Goal: Task Accomplishment & Management: Use online tool/utility

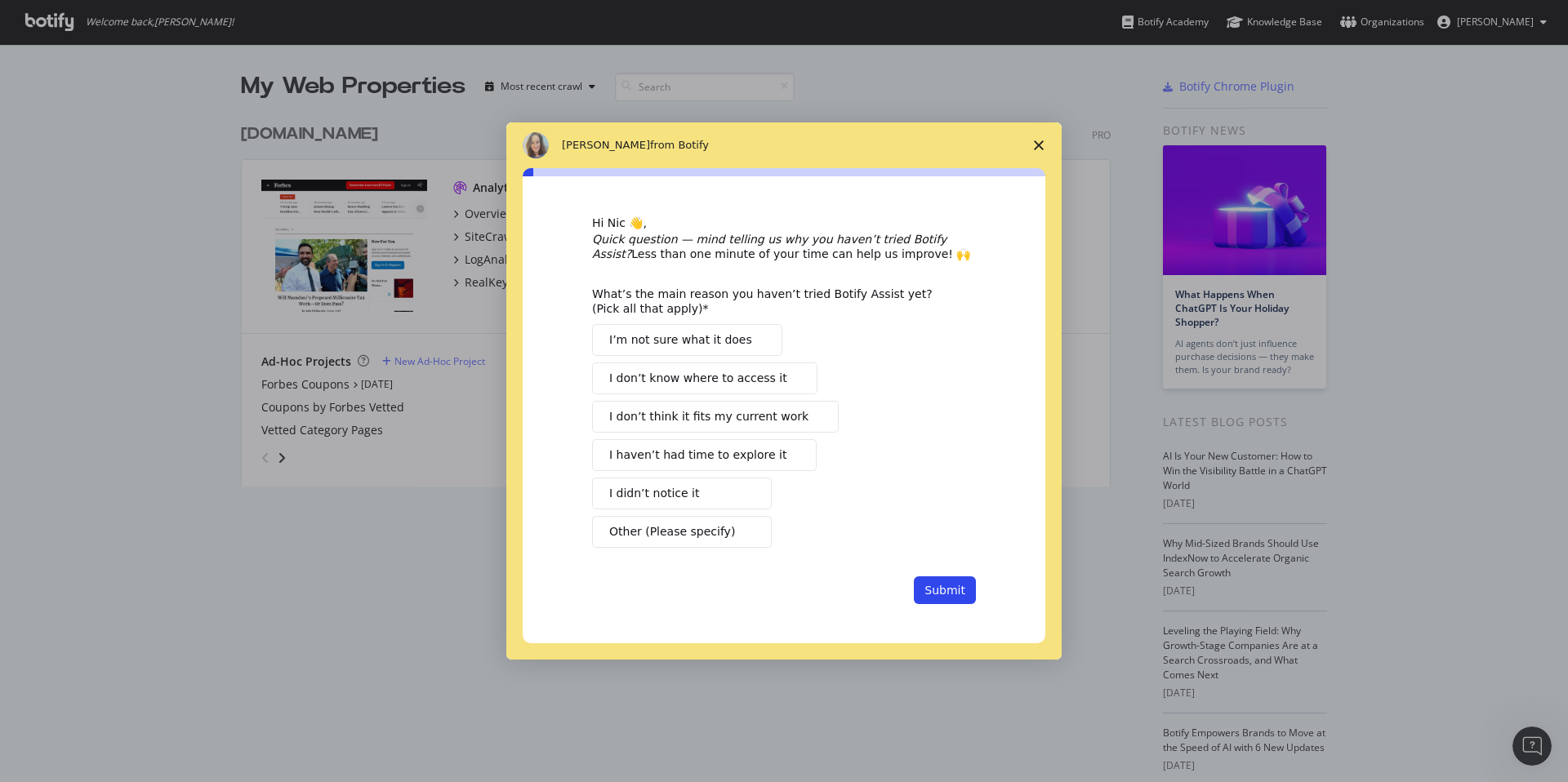
click at [1046, 143] on span "Close survey" at bounding box center [1039, 145] width 46 height 46
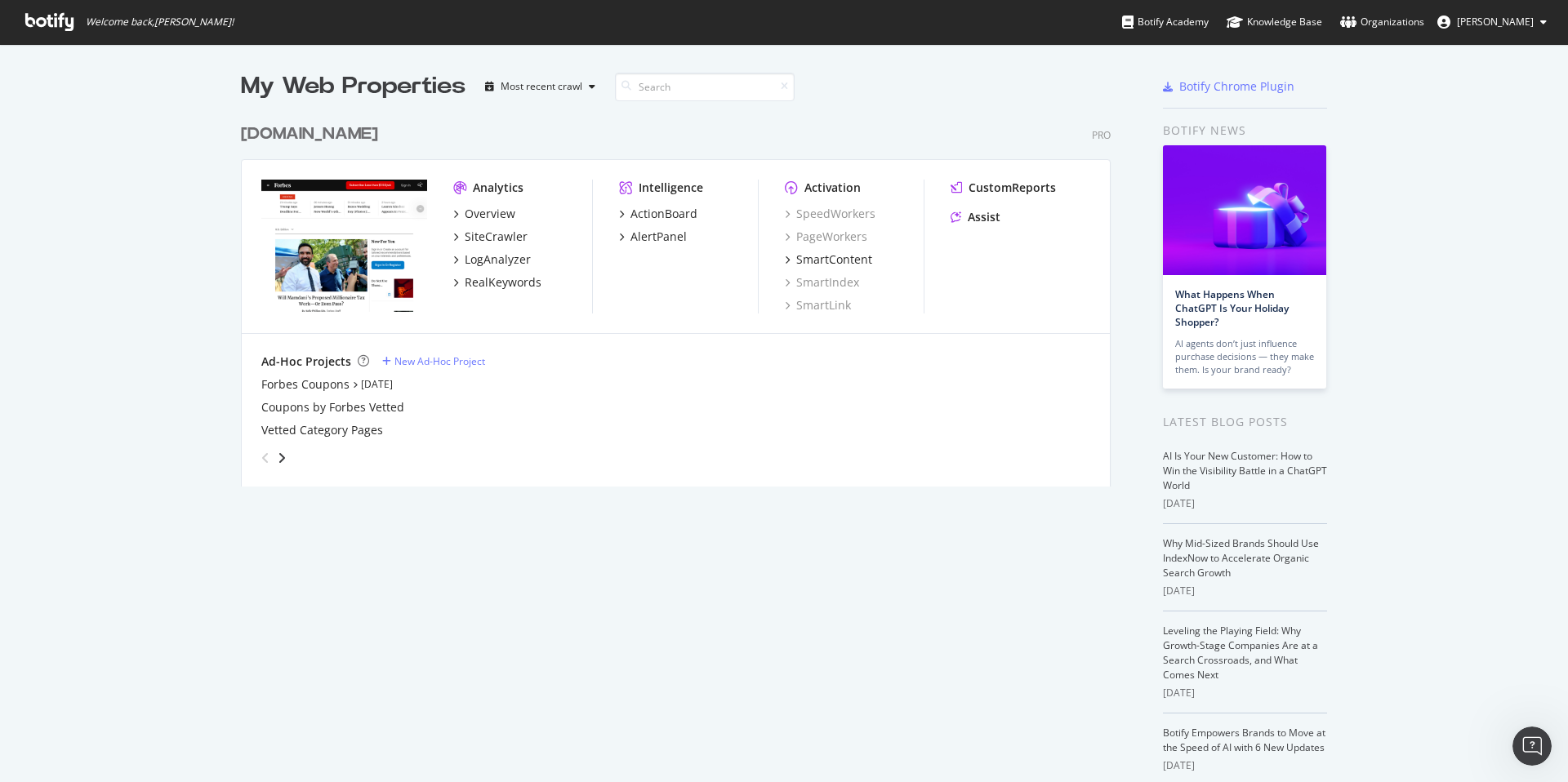
click at [430, 369] on div "Ad-Hoc Projects New Ad-Hoc Project" at bounding box center [676, 361] width 829 height 16
click at [420, 358] on div "New Ad-Hoc Project" at bounding box center [439, 361] width 90 height 14
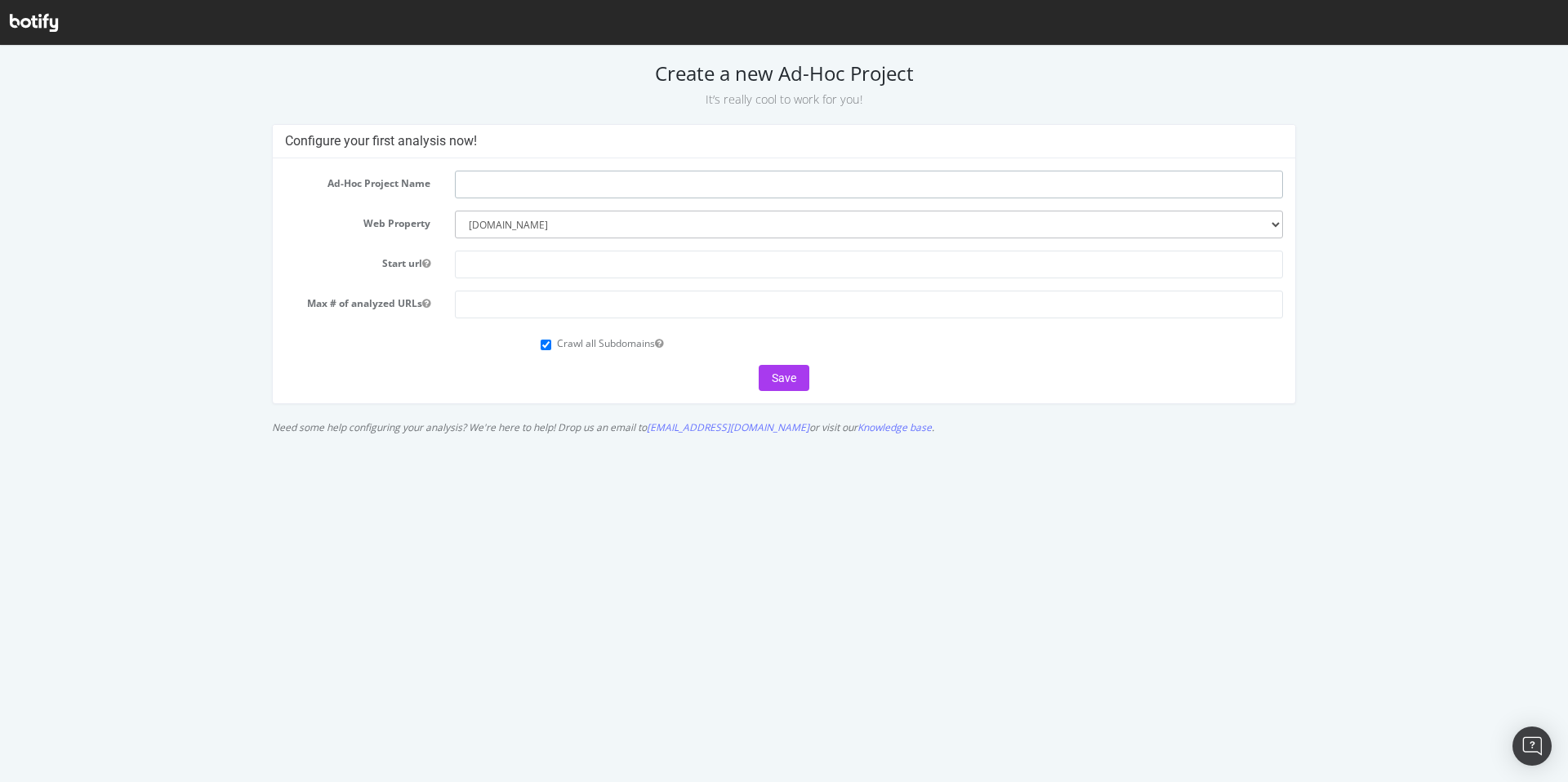
click at [517, 187] on input "text" at bounding box center [869, 184] width 828 height 28
type input "O"
type input "Individual Test URL Check"
click at [512, 233] on select "--------- [DOMAIN_NAME]" at bounding box center [869, 224] width 828 height 28
click at [529, 226] on select "--------- [DOMAIN_NAME]" at bounding box center [869, 224] width 828 height 28
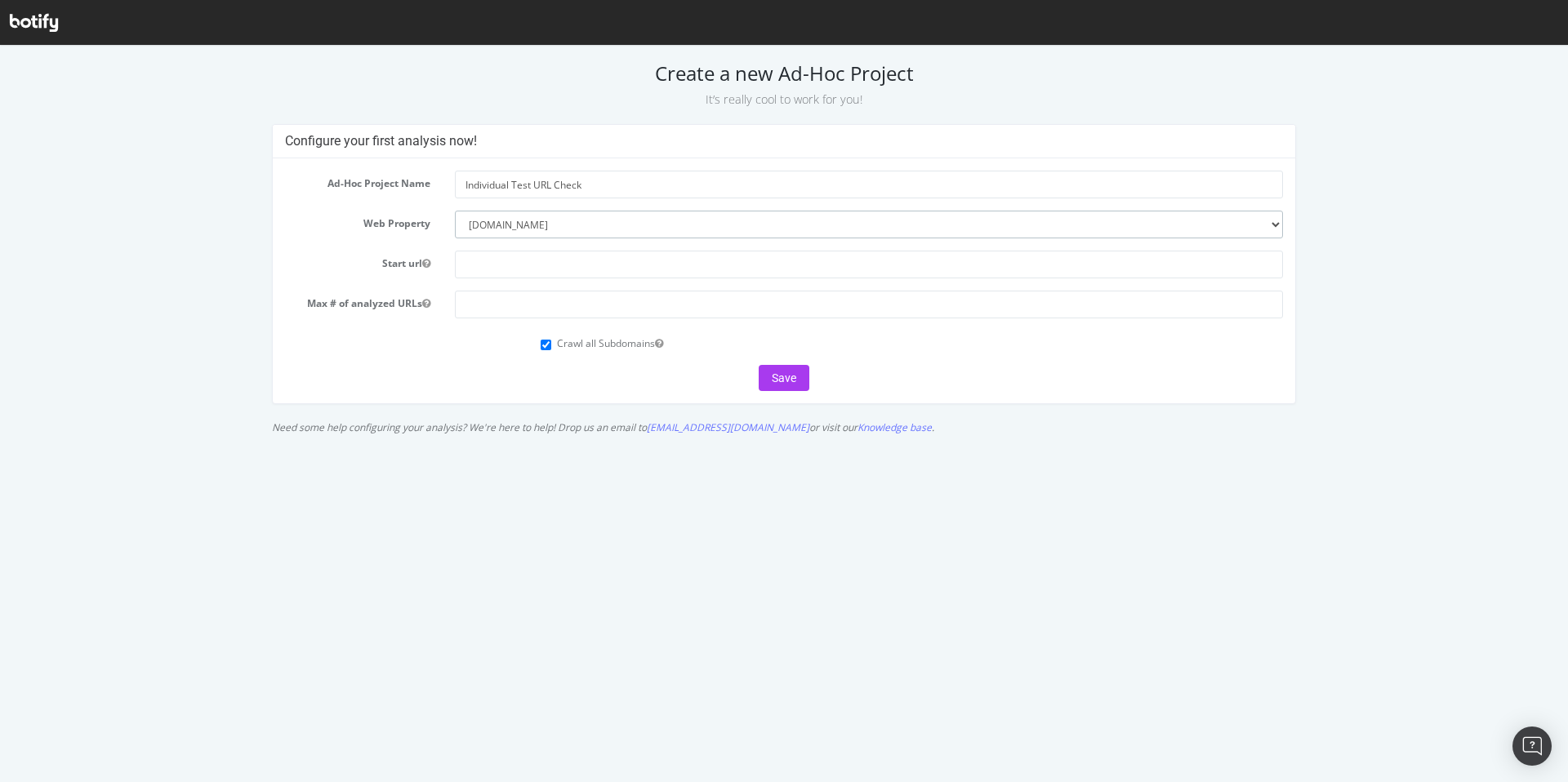
click at [455, 211] on select "--------- [DOMAIN_NAME]" at bounding box center [869, 224] width 828 height 28
click at [480, 259] on input "text" at bounding box center [869, 264] width 828 height 28
click at [535, 221] on select "--------- forbes.com" at bounding box center [869, 224] width 828 height 28
select select
click at [455, 211] on select "--------- forbes.com" at bounding box center [869, 224] width 828 height 28
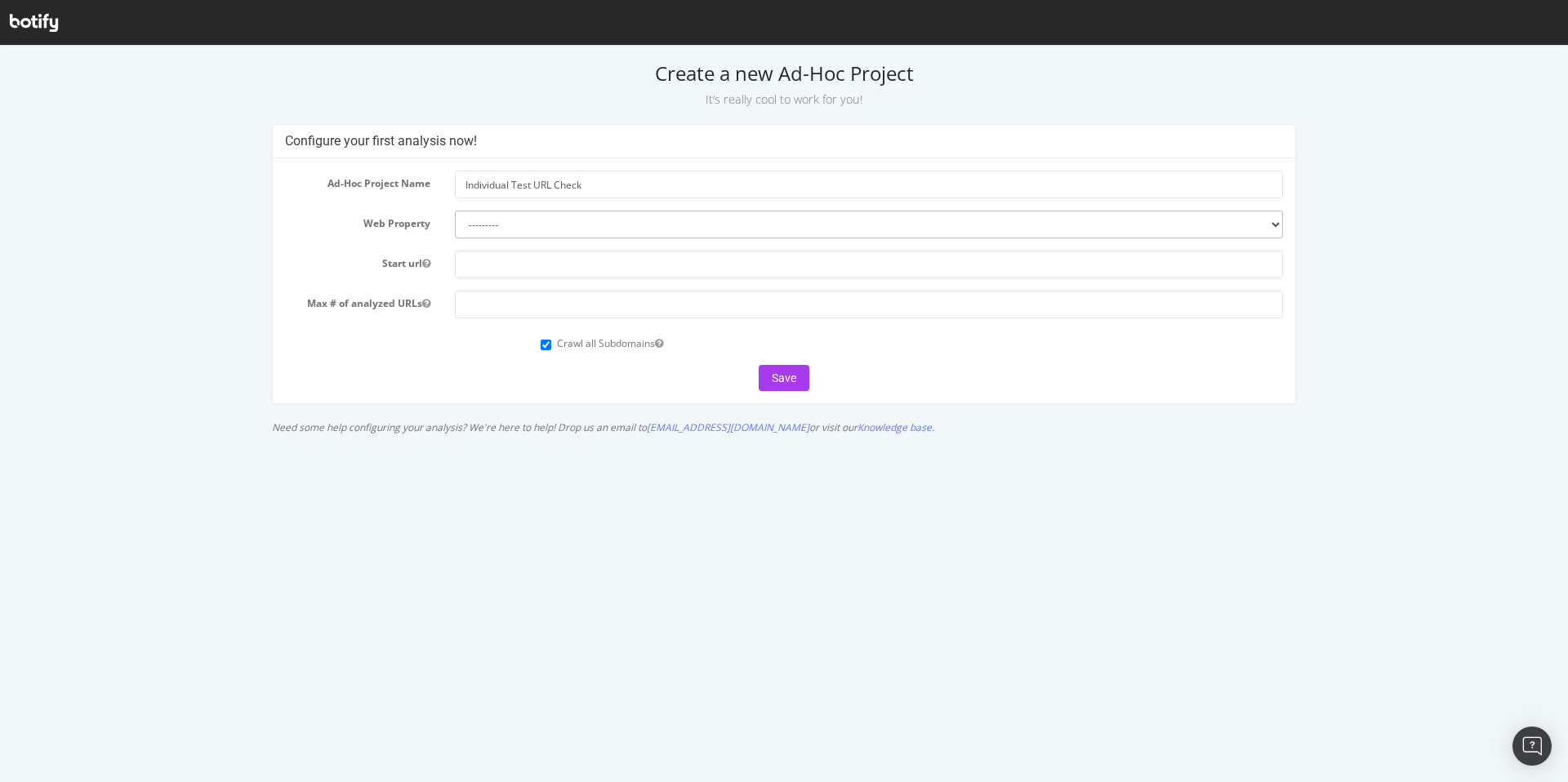
click at [513, 227] on select "--------- forbes.com" at bounding box center [869, 224] width 828 height 28
click at [492, 266] on input "text" at bounding box center [869, 264] width 828 height 28
paste input "https://www.forbescoupons.com/brand/amazon/?malcolm=r"
type input "https://www.forbescoupons.com/brand/amazon/?malcolm=r"
click at [510, 315] on input "number" at bounding box center [869, 304] width 828 height 28
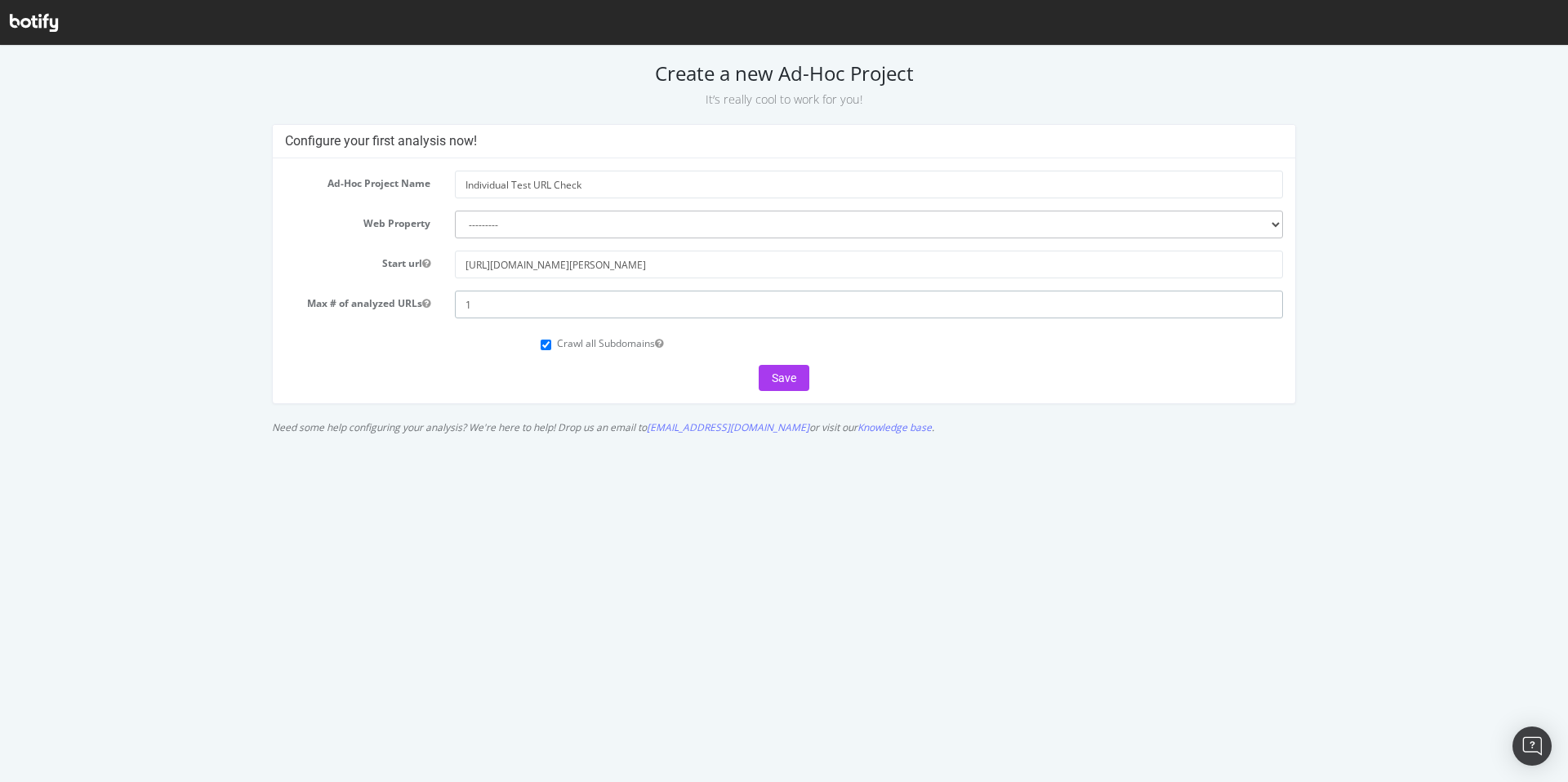
type input "1"
click at [473, 339] on div "Crawl all Subdomains" at bounding box center [785, 342] width 1023 height 22
click at [792, 375] on button "Save" at bounding box center [784, 378] width 51 height 26
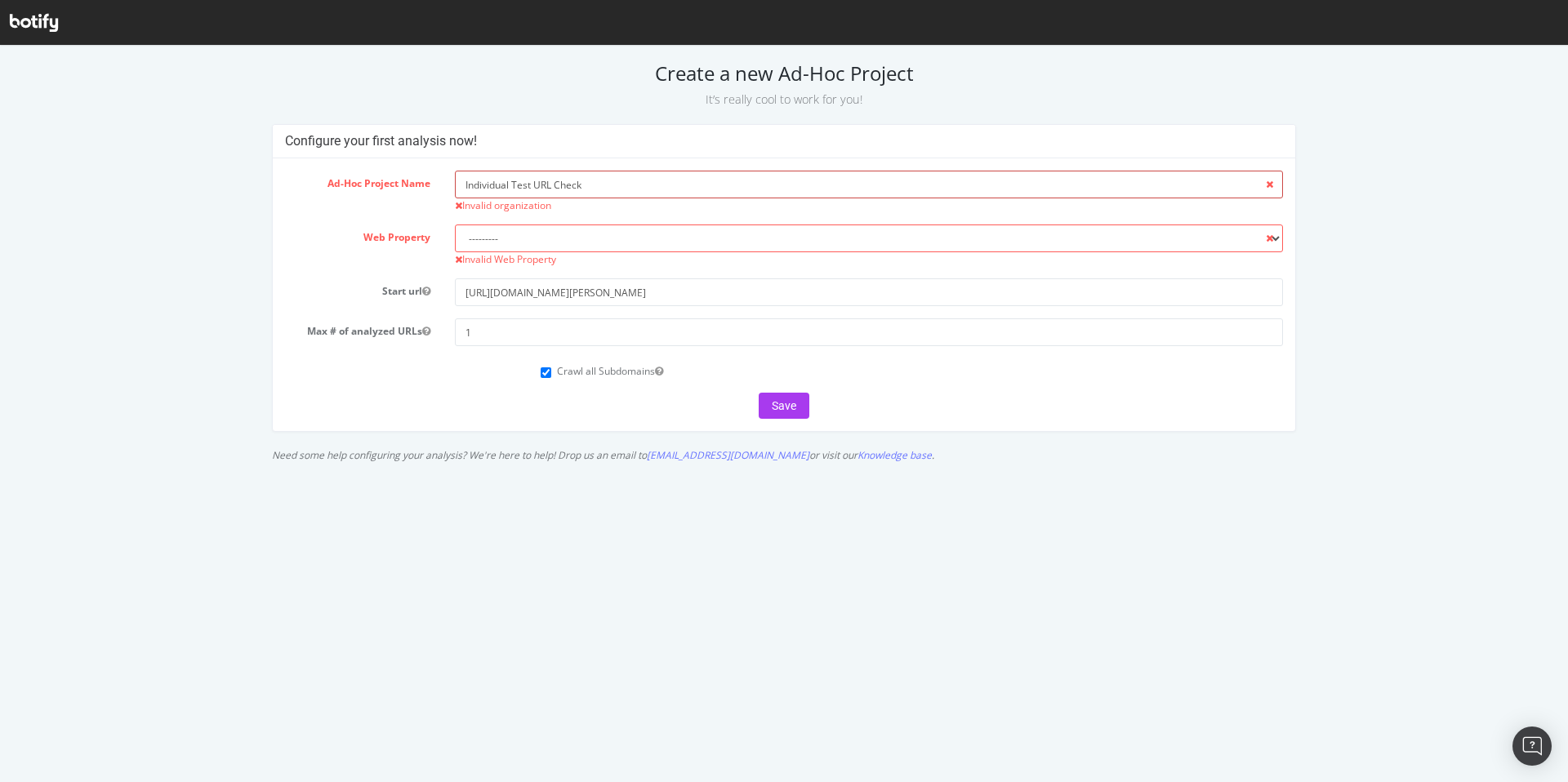
click at [588, 191] on input "Individual Test URL Check" at bounding box center [869, 184] width 828 height 28
click at [551, 234] on select "--------- forbes.com" at bounding box center [869, 238] width 828 height 28
select select "6031"
click at [455, 225] on select "--------- forbes.com" at bounding box center [869, 238] width 828 height 28
click at [557, 191] on input "Individual Test URL Check" at bounding box center [869, 184] width 828 height 28
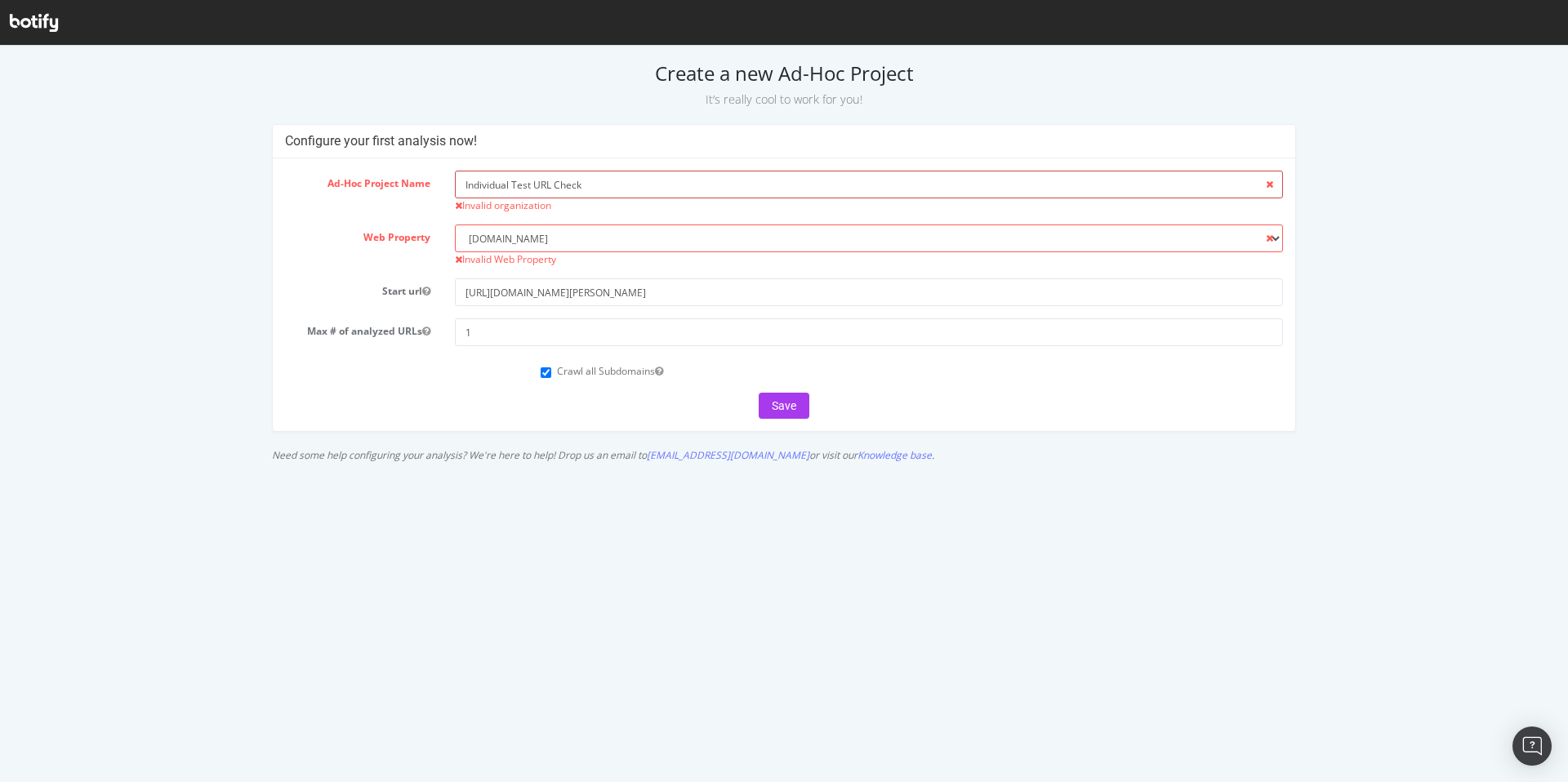
drag, startPoint x: 604, startPoint y: 190, endPoint x: 453, endPoint y: 184, distance: 151.1
click at [453, 184] on div "Individual Test URL Check Invalid organization" at bounding box center [869, 191] width 853 height 41
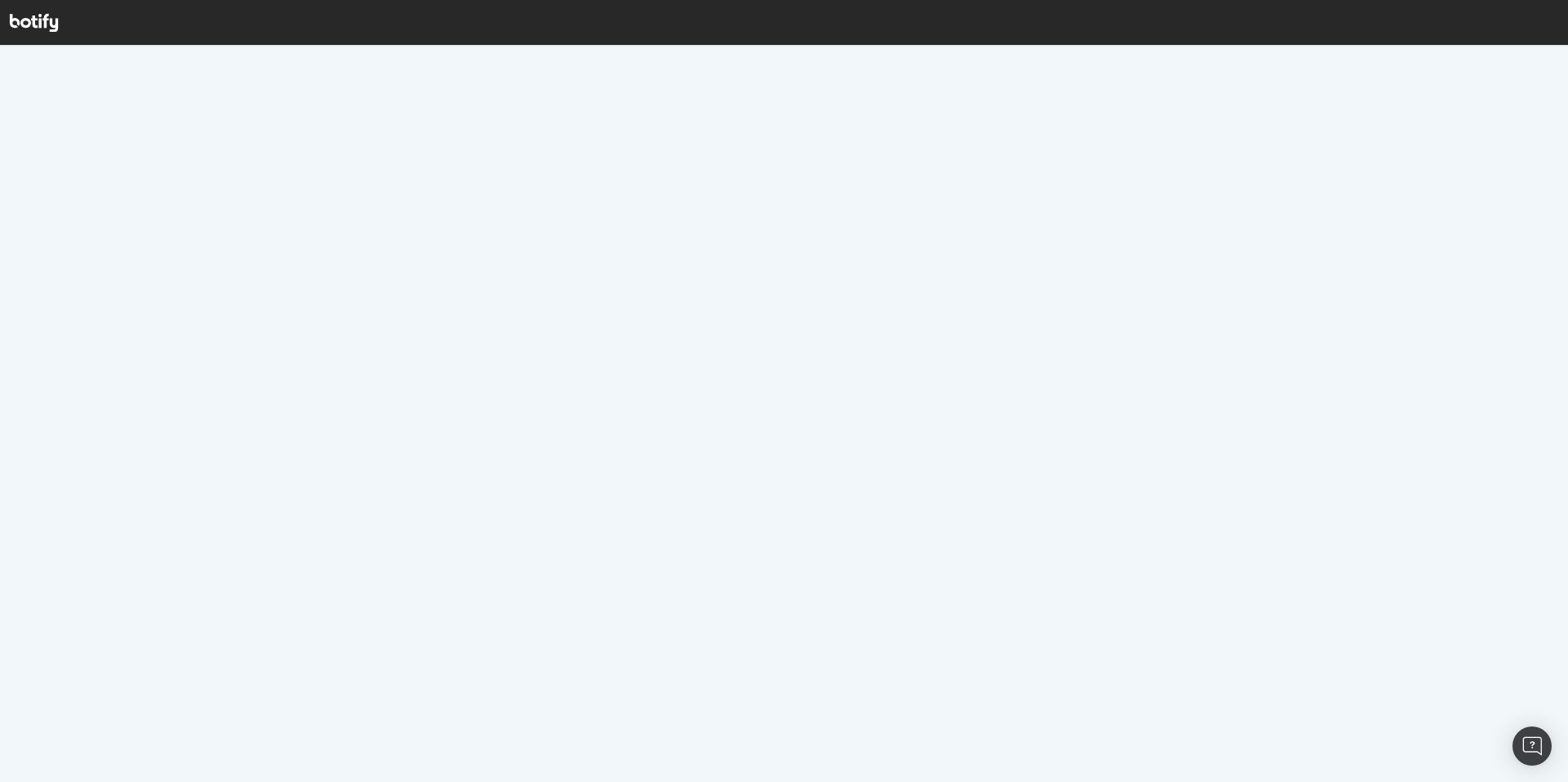
select select
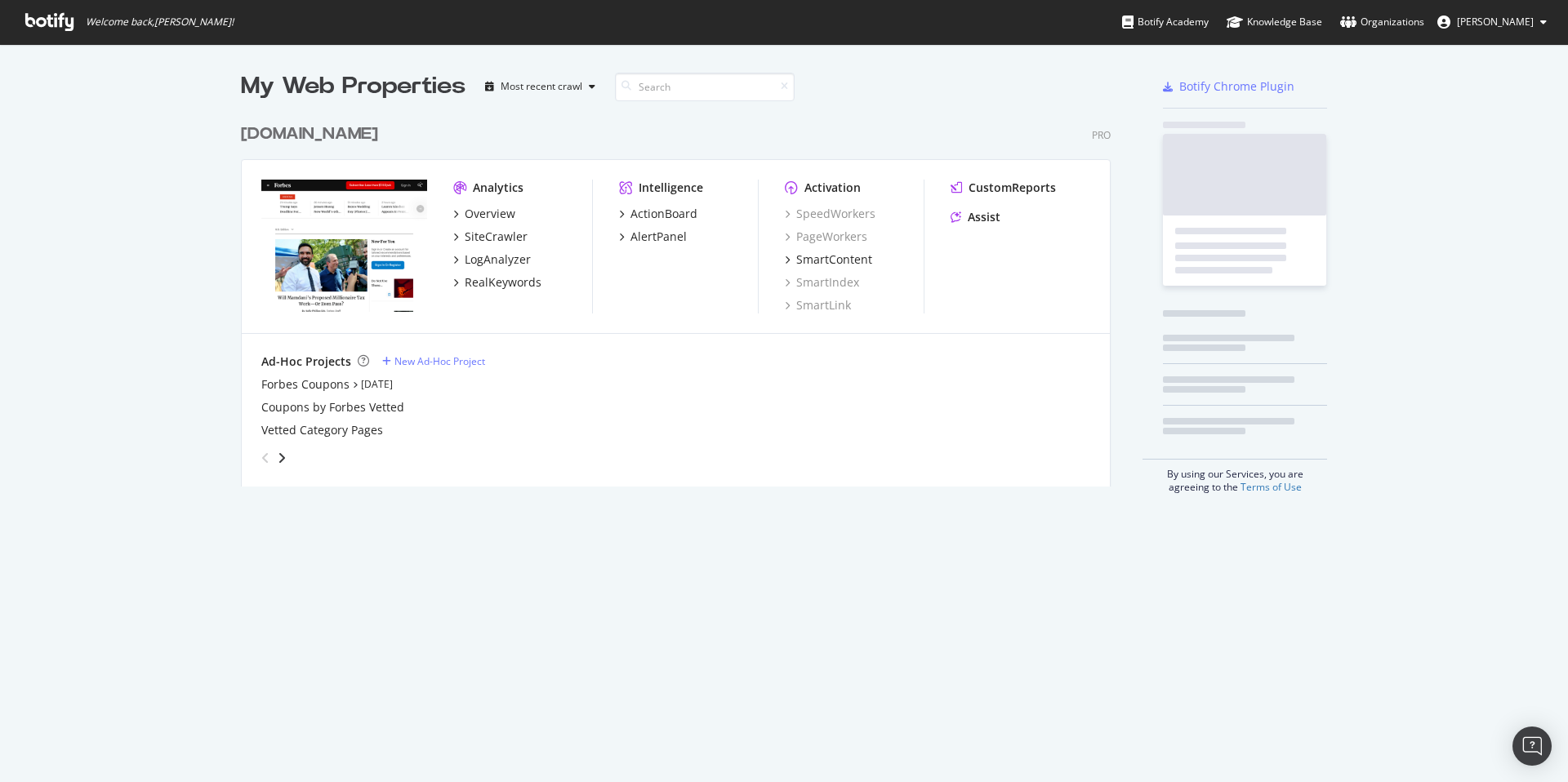
scroll to position [384, 883]
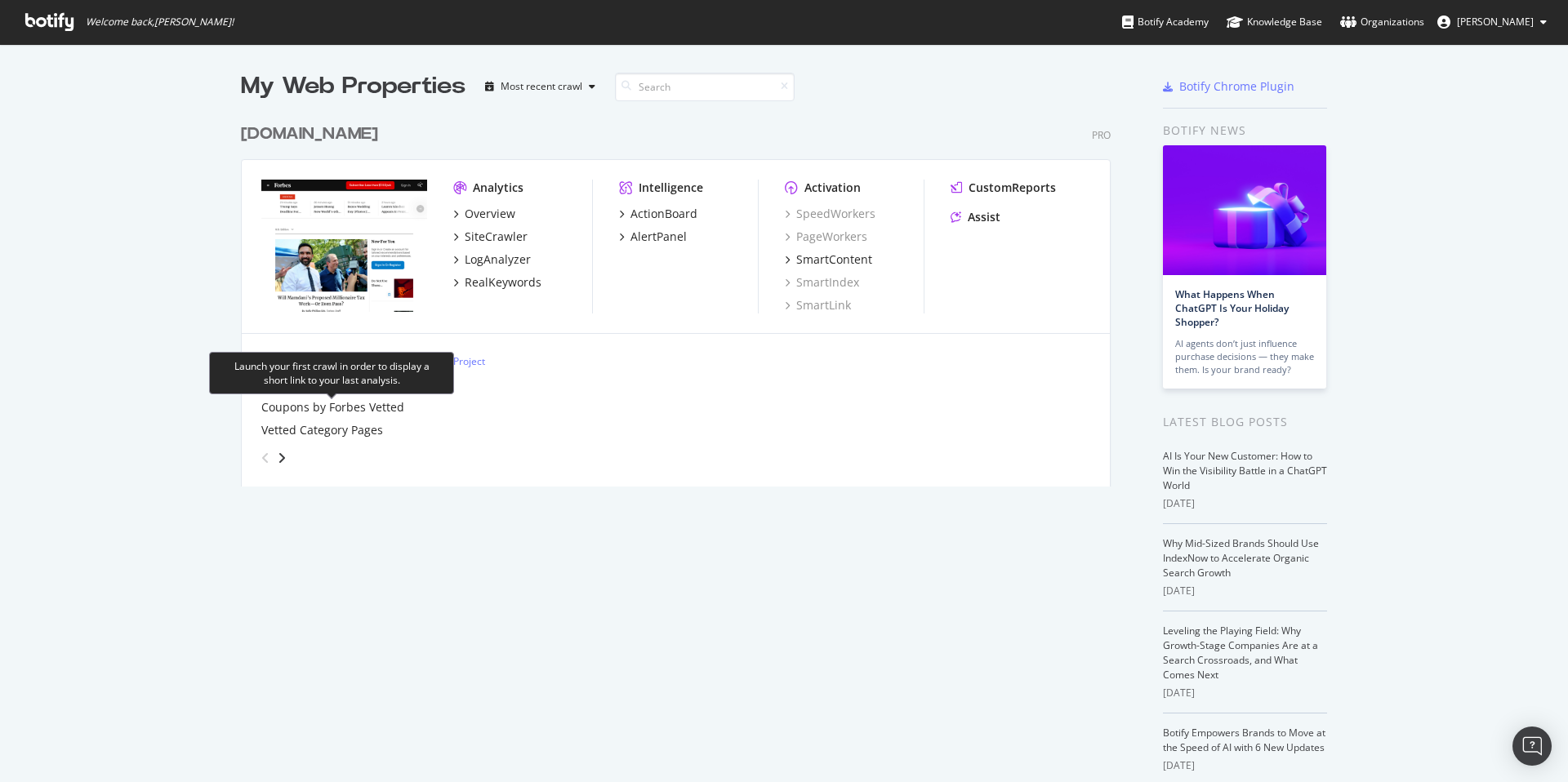
click at [238, 389] on div "Launch your first crawl in order to display a short link to your last analysis." at bounding box center [332, 373] width 245 height 42
click at [314, 412] on div "Coupons by Forbes Vetted" at bounding box center [332, 407] width 143 height 16
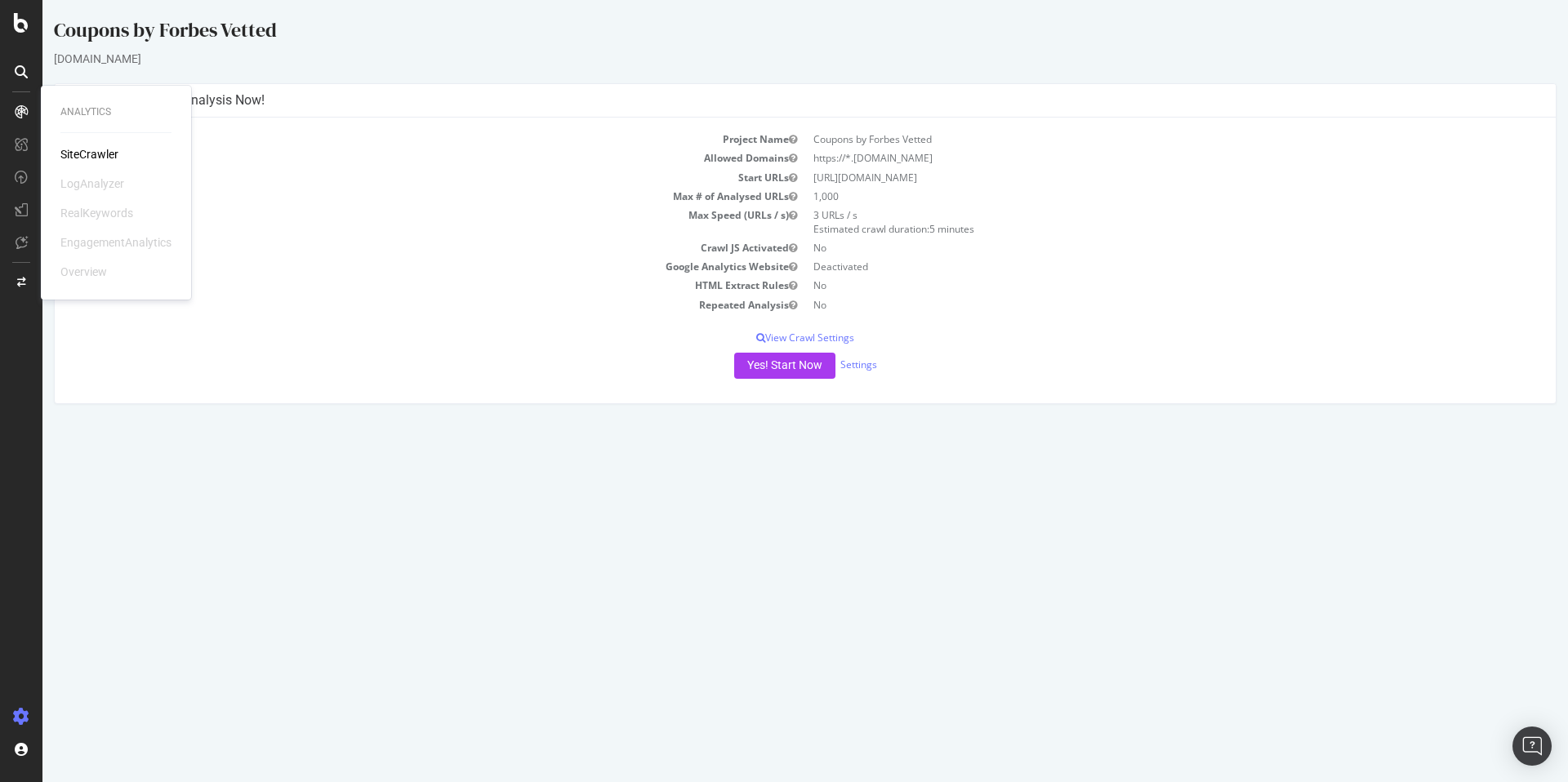
drag, startPoint x: 86, startPoint y: 137, endPoint x: 87, endPoint y: 150, distance: 13.0
click at [86, 139] on div "Analytics SiteCrawler LogAnalyzer RealKeywords EngagementAnalytics Overview" at bounding box center [116, 192] width 137 height 207
click at [87, 150] on div "SiteCrawler" at bounding box center [89, 154] width 58 height 16
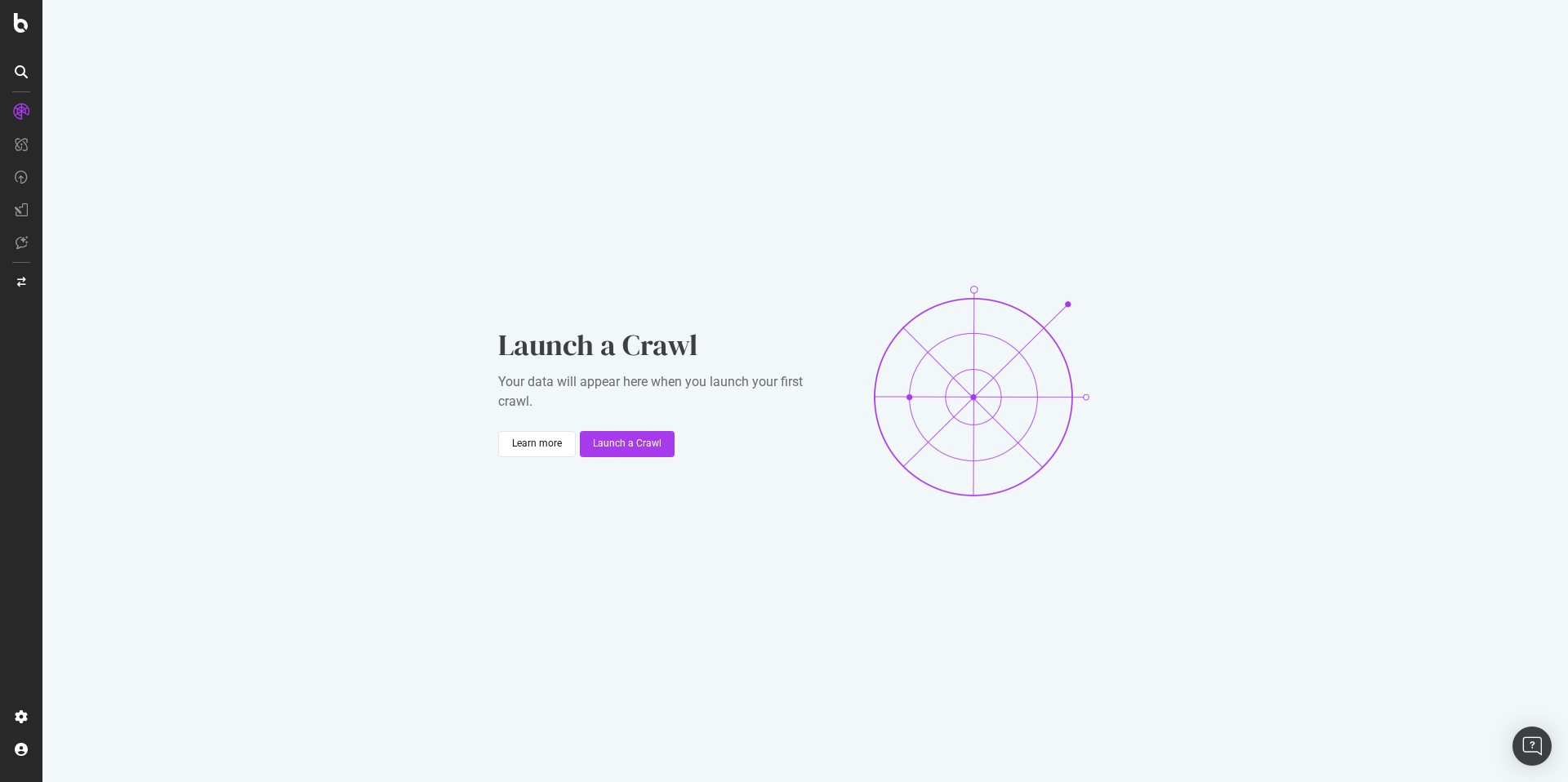
click at [14, 69] on icon at bounding box center [20, 71] width 13 height 13
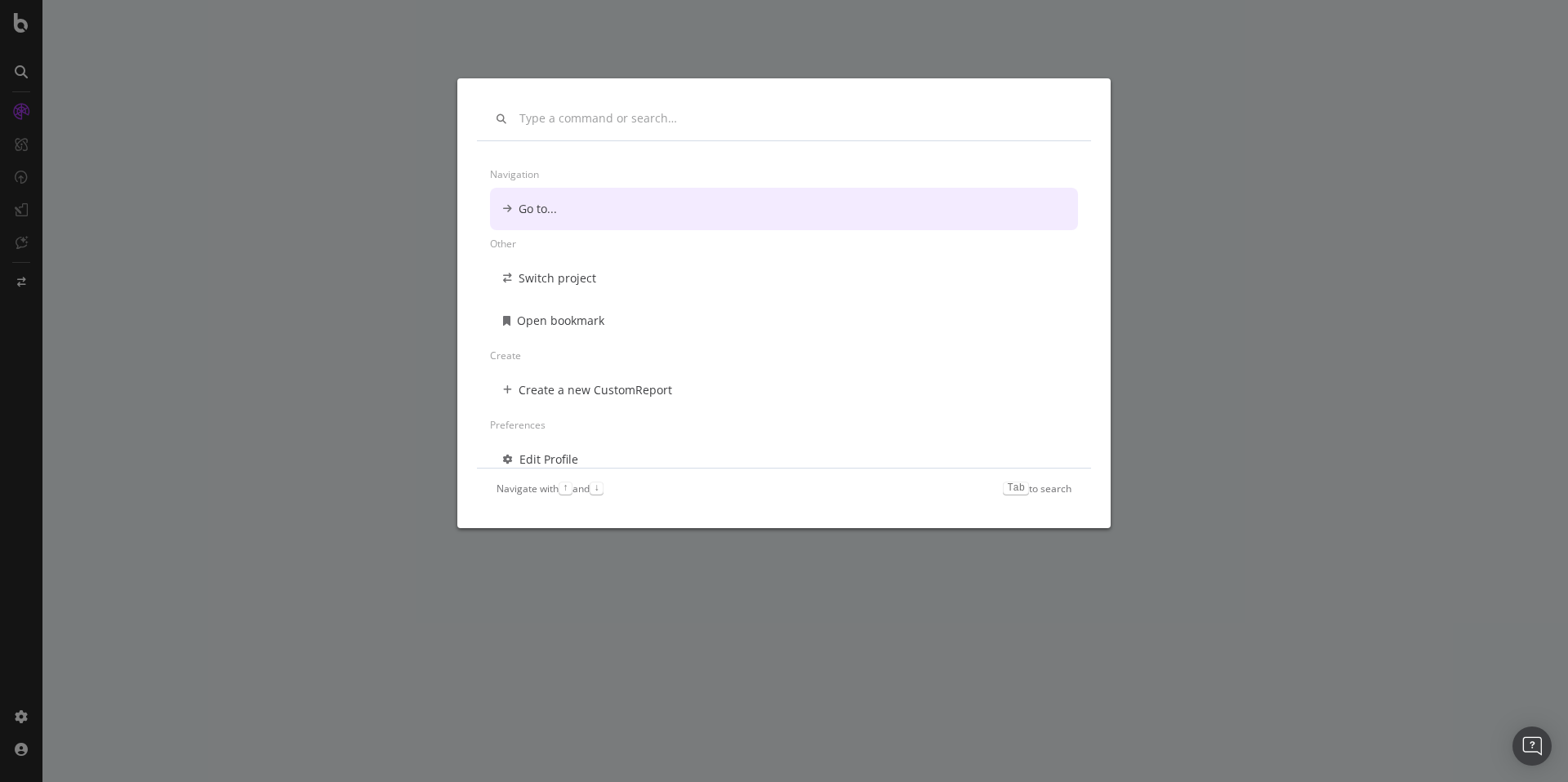
click at [21, 34] on div "Navigation Go to... Other Switch project Open bookmark Create Create a new Cust…" at bounding box center [784, 391] width 1568 height 782
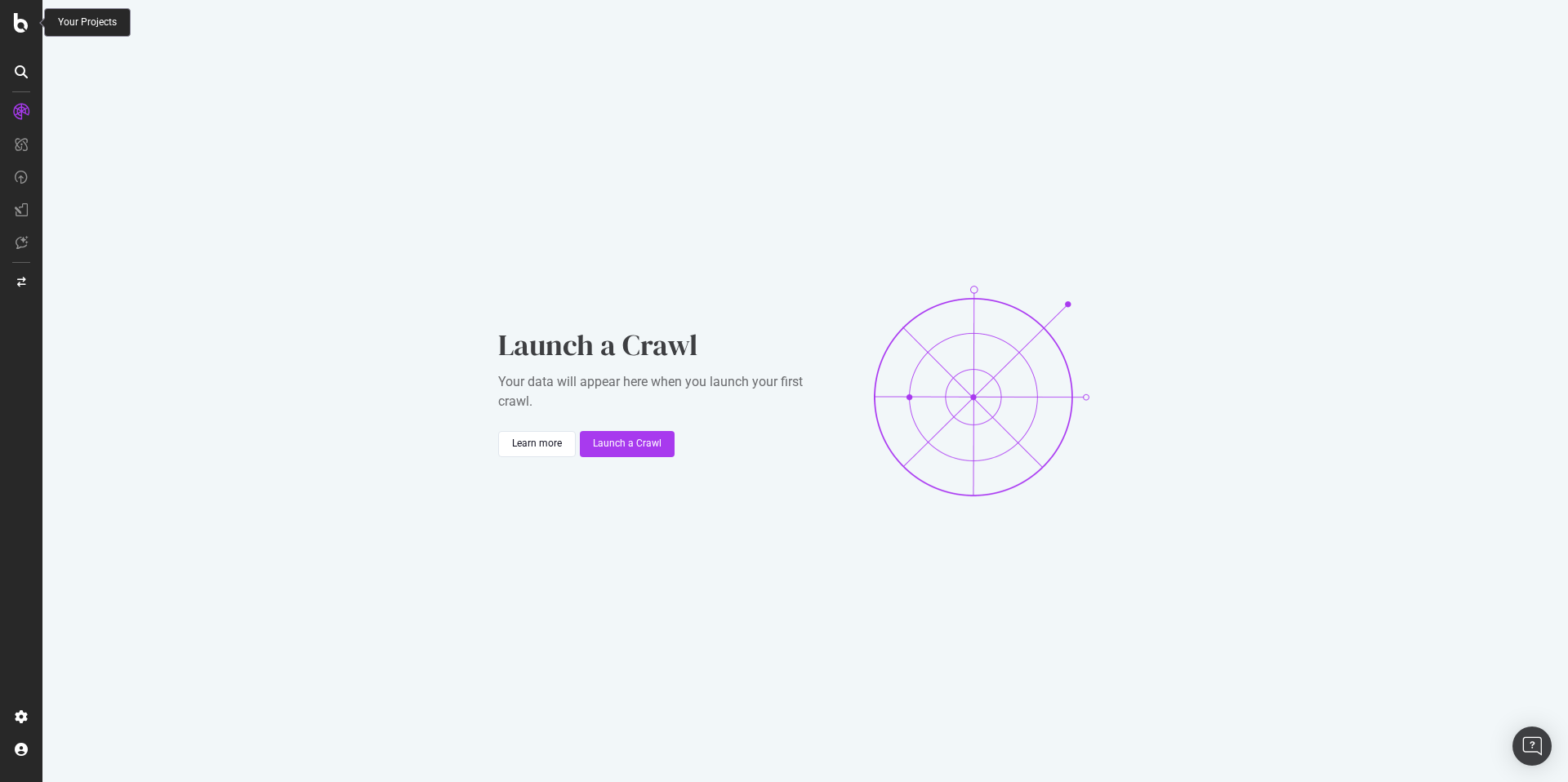
click at [22, 27] on icon at bounding box center [20, 22] width 14 height 19
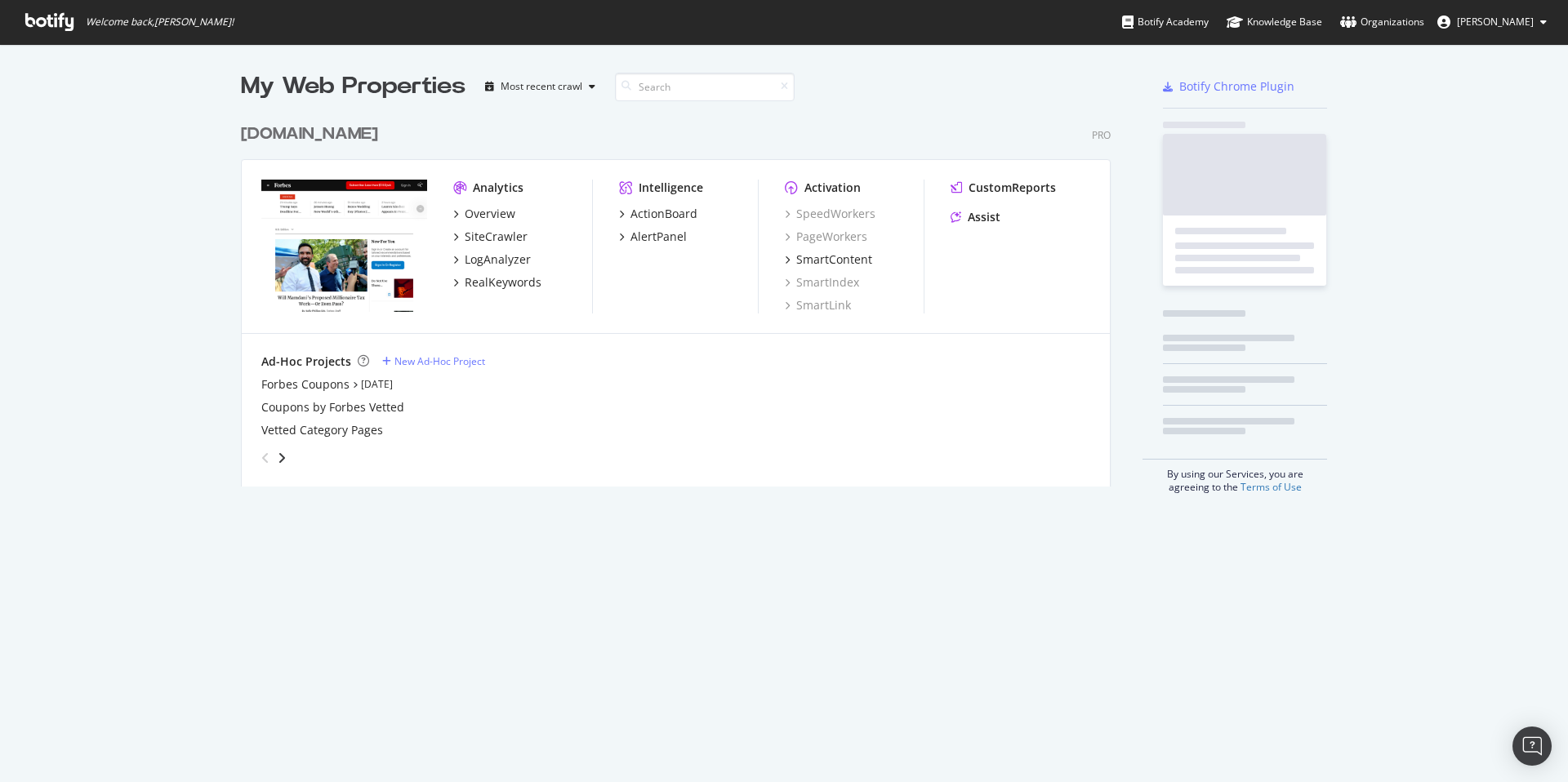
scroll to position [782, 1568]
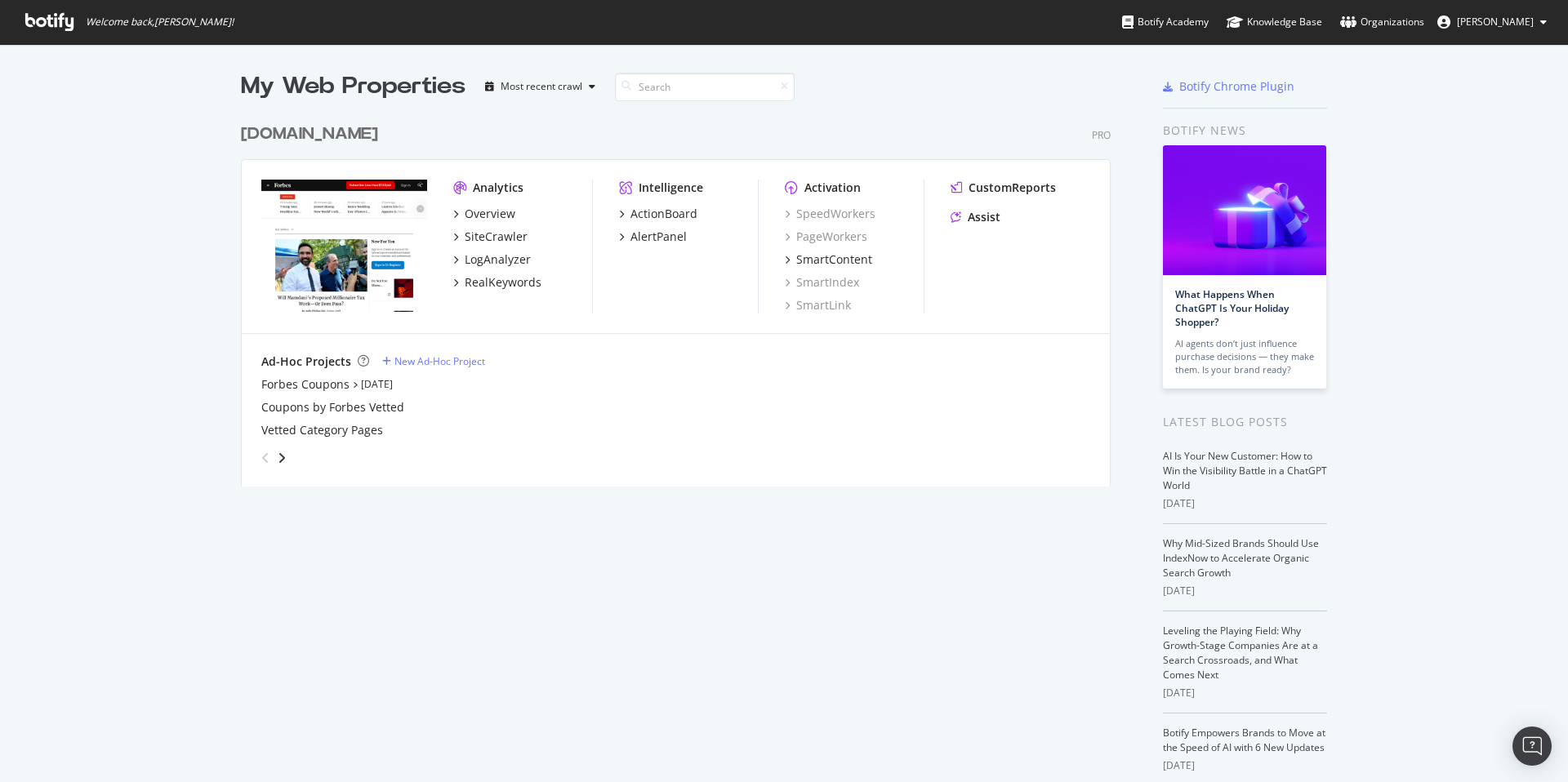
click at [529, 418] on div "Forbes Coupons Aug 6th 25 Coupons by Forbes Vetted Vetted Category Pages" at bounding box center [676, 407] width 829 height 62
click at [320, 383] on div "Forbes Coupons" at bounding box center [305, 384] width 88 height 16
